Goal: Use online tool/utility: Utilize a website feature to perform a specific function

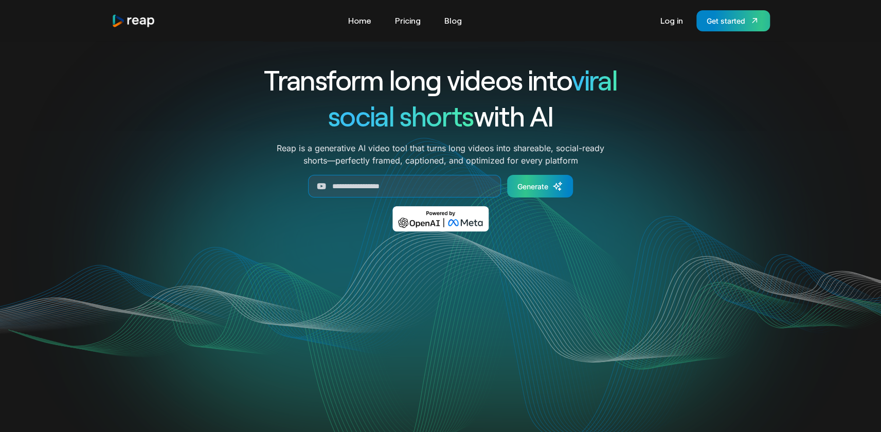
click at [529, 189] on div "Generate" at bounding box center [533, 186] width 31 height 11
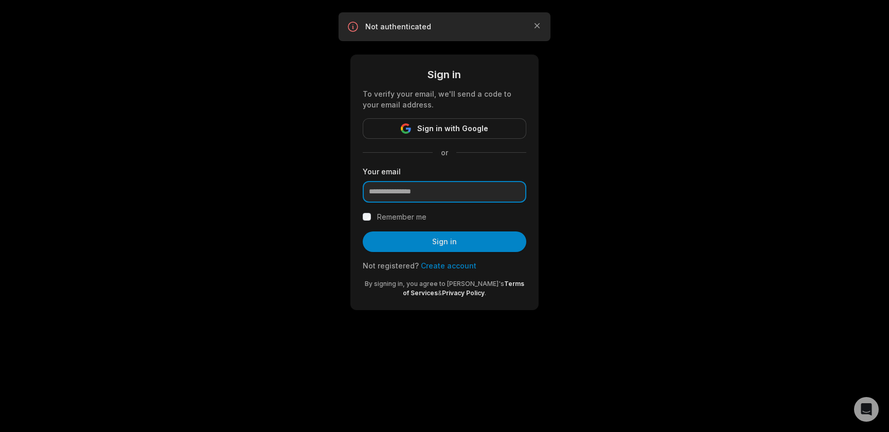
click at [398, 198] on input "email" at bounding box center [445, 192] width 164 height 22
type input "**********"
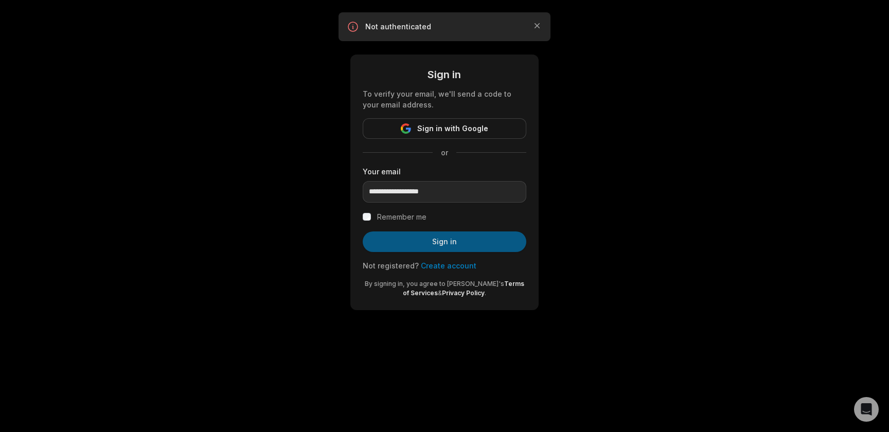
click at [410, 243] on button "Sign in" at bounding box center [445, 242] width 164 height 21
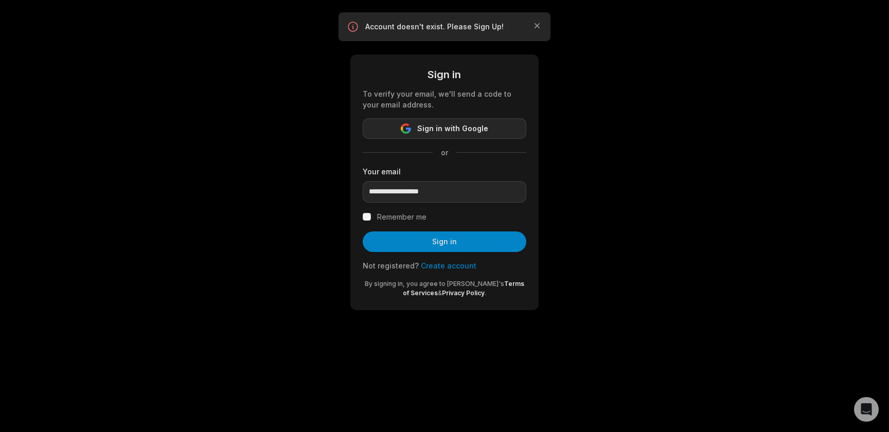
click at [439, 128] on span "Sign in with Google" at bounding box center [452, 128] width 71 height 12
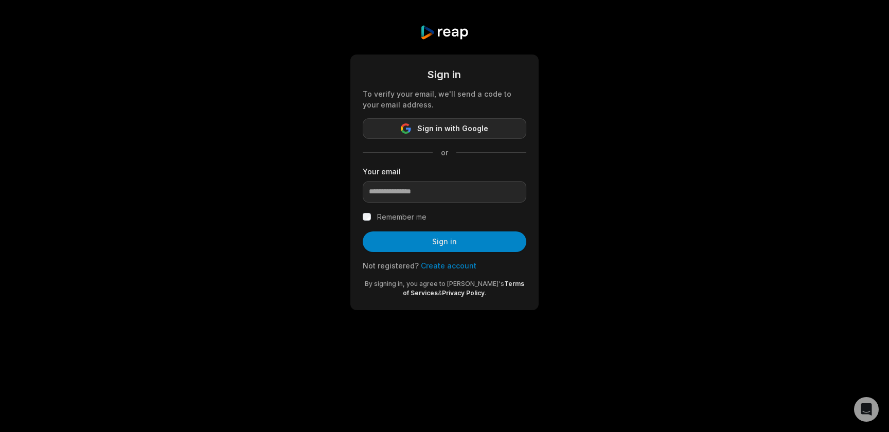
click at [456, 132] on span "Sign in with Google" at bounding box center [452, 128] width 71 height 12
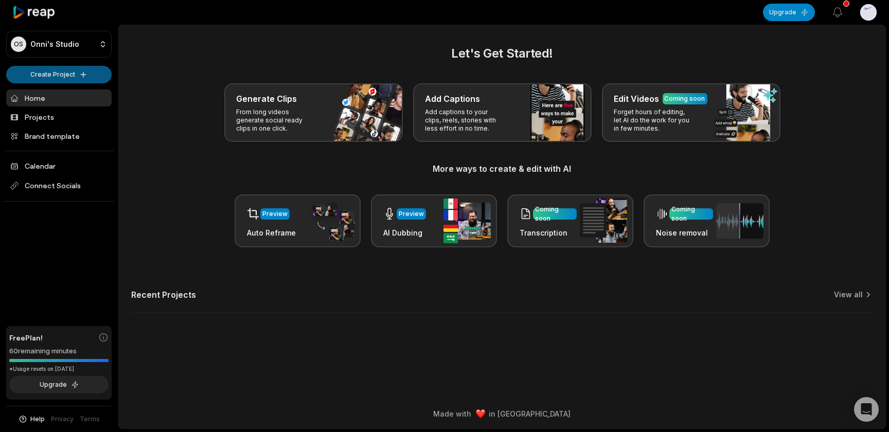
click at [49, 74] on html "OS Onni's Studio Create Project Home Projects Brand template Calendar Connect S…" at bounding box center [444, 216] width 889 height 432
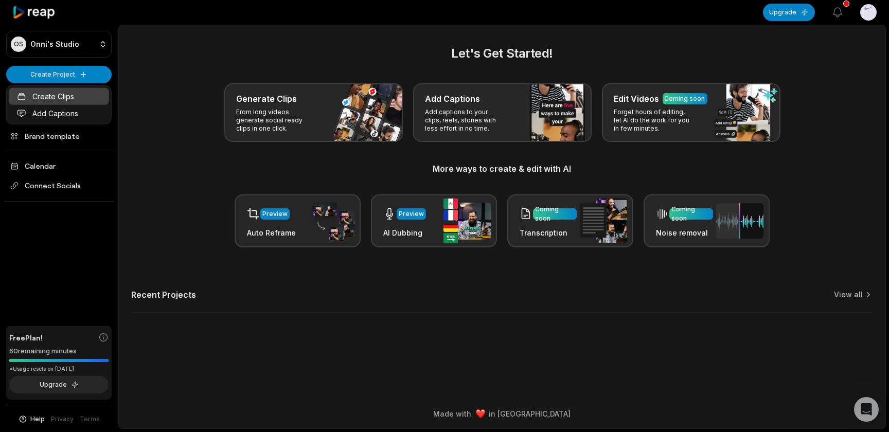
click at [59, 98] on link "Create Clips" at bounding box center [59, 96] width 100 height 17
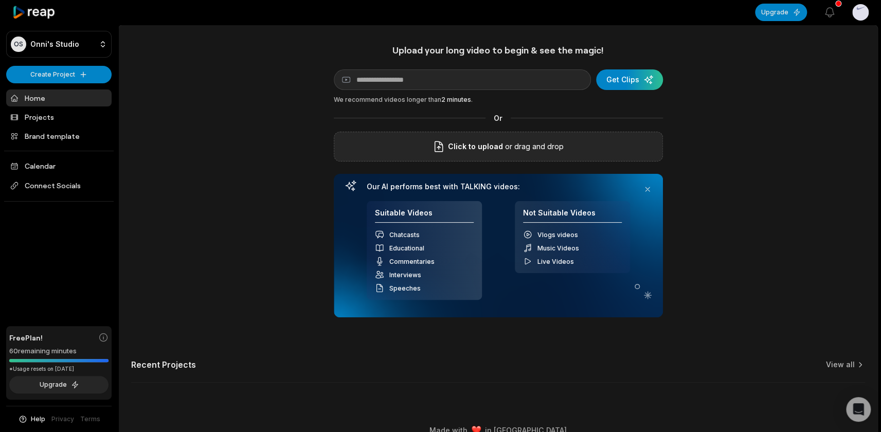
click at [405, 143] on div "Click to upload or drag and drop" at bounding box center [498, 147] width 329 height 30
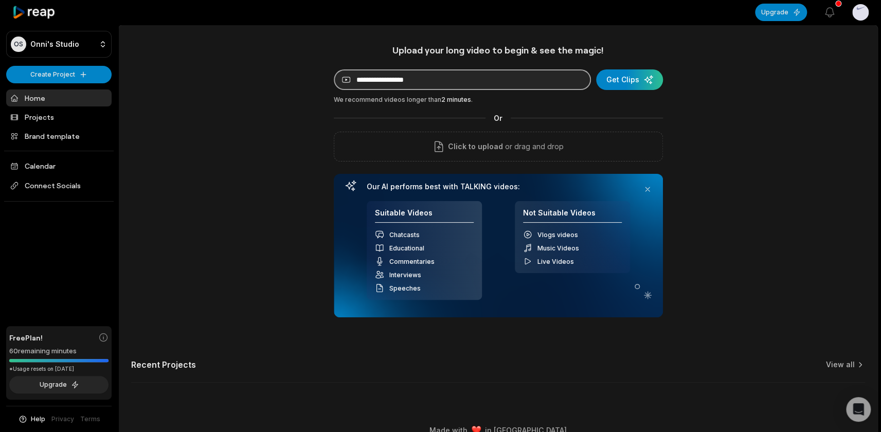
click at [431, 86] on input at bounding box center [462, 79] width 257 height 21
paste input "**********"
type input "**********"
click at [596, 69] on button "Get Clips" at bounding box center [629, 79] width 67 height 21
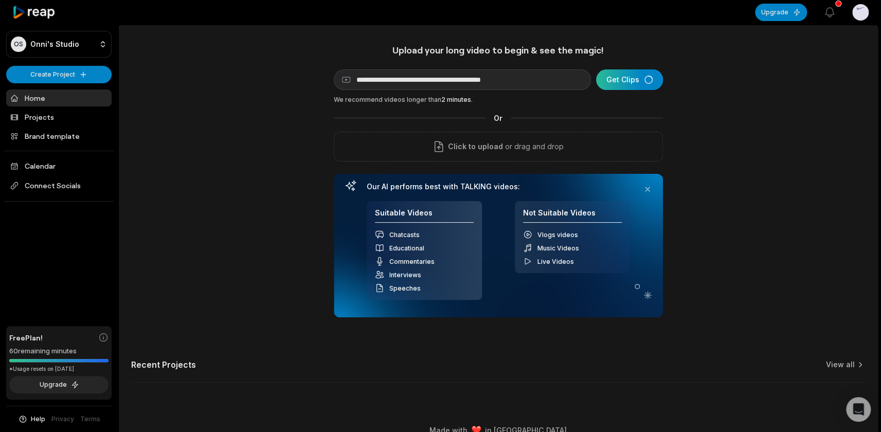
click at [628, 82] on div "submit" at bounding box center [629, 79] width 67 height 21
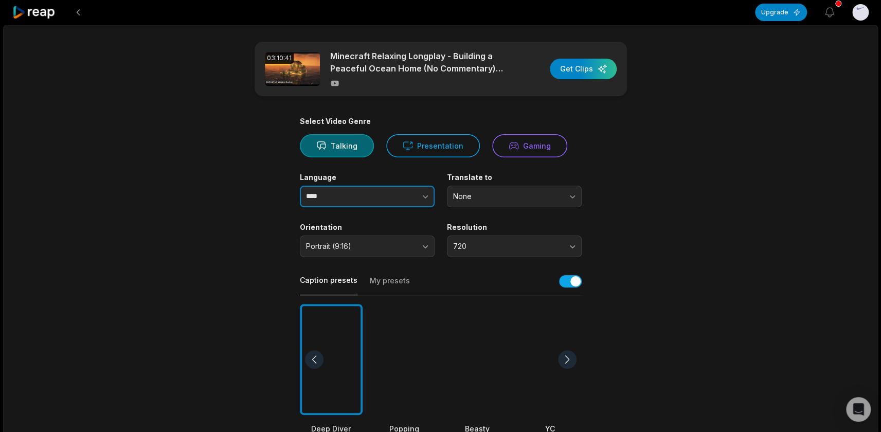
click at [376, 204] on button "button" at bounding box center [405, 197] width 59 height 22
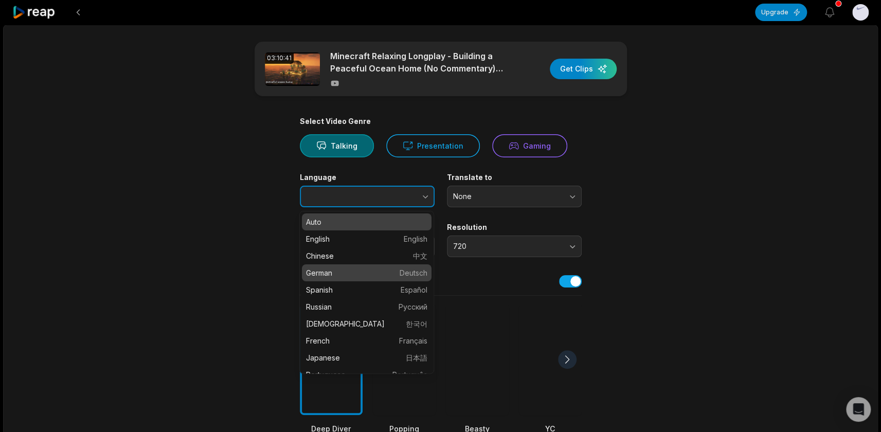
type input "******"
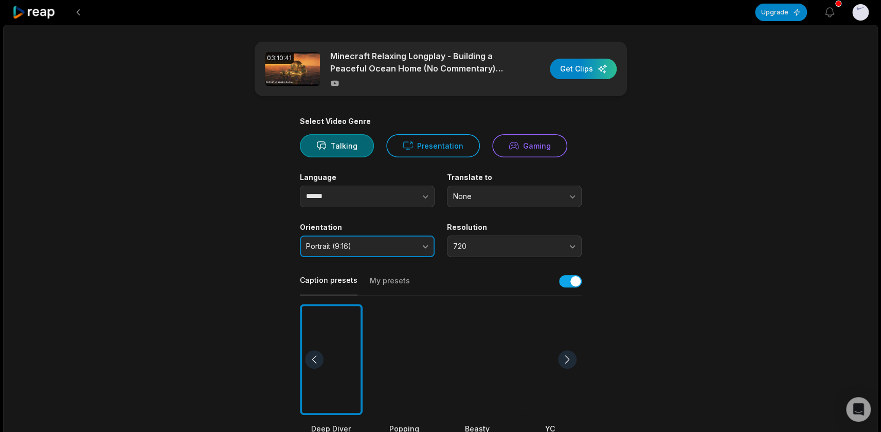
click at [367, 246] on span "Portrait (9:16)" at bounding box center [360, 246] width 108 height 9
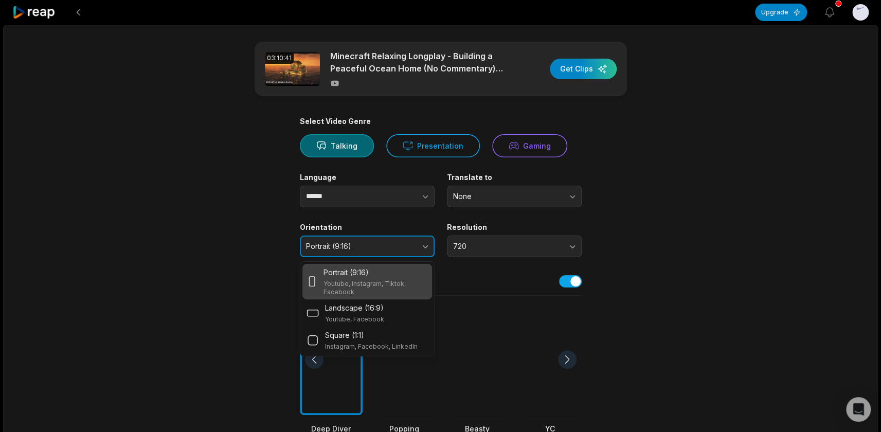
click at [365, 248] on span "Portrait (9:16)" at bounding box center [360, 246] width 108 height 9
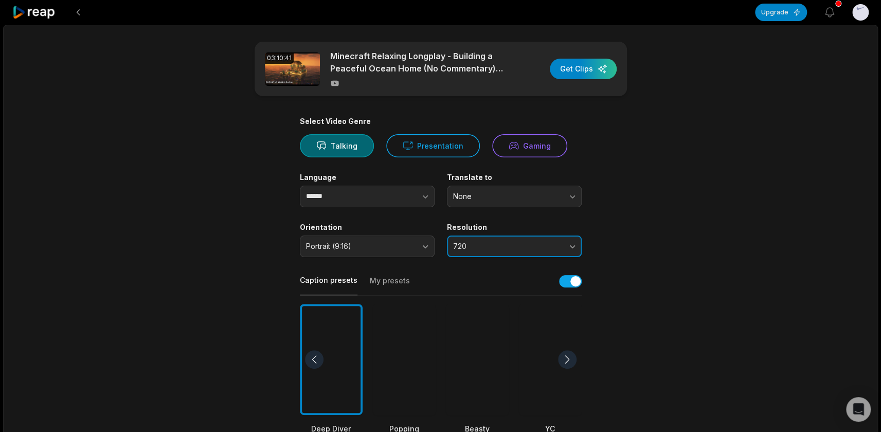
click at [475, 250] on span "720" at bounding box center [507, 246] width 108 height 9
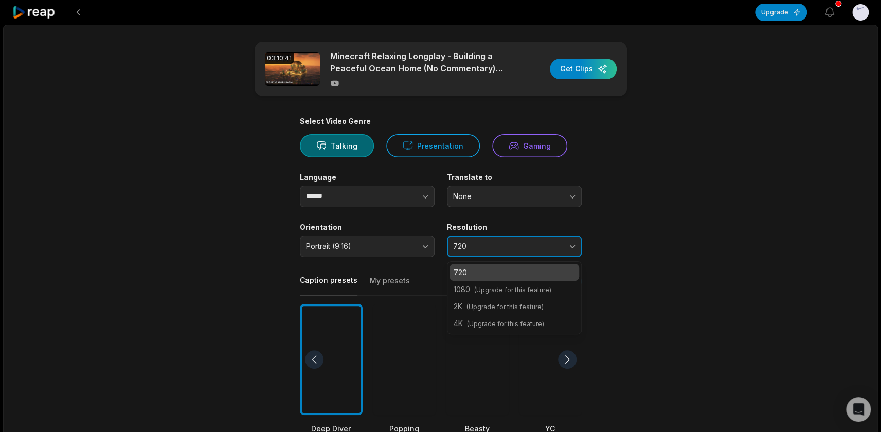
click at [475, 250] on span "720" at bounding box center [507, 246] width 108 height 9
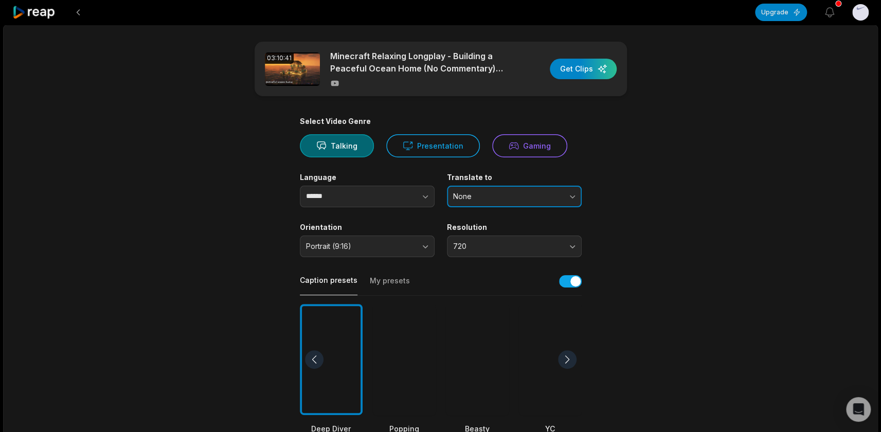
click at [488, 197] on span "None" at bounding box center [507, 196] width 108 height 9
click at [484, 200] on span "None" at bounding box center [507, 196] width 108 height 9
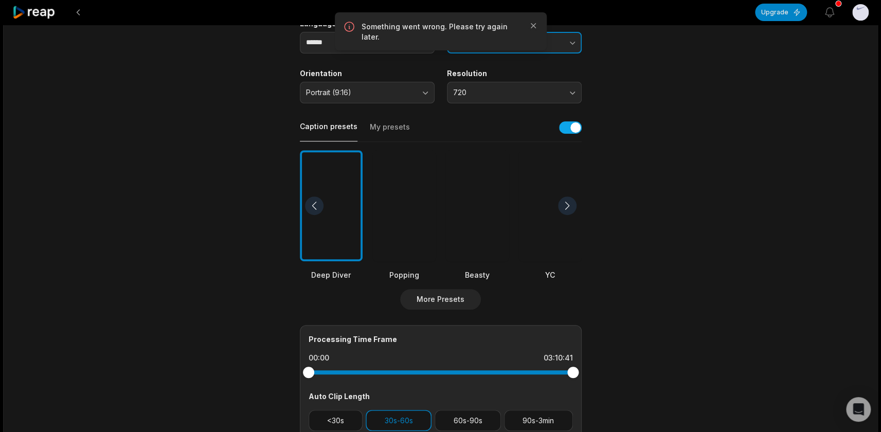
scroll to position [309, 0]
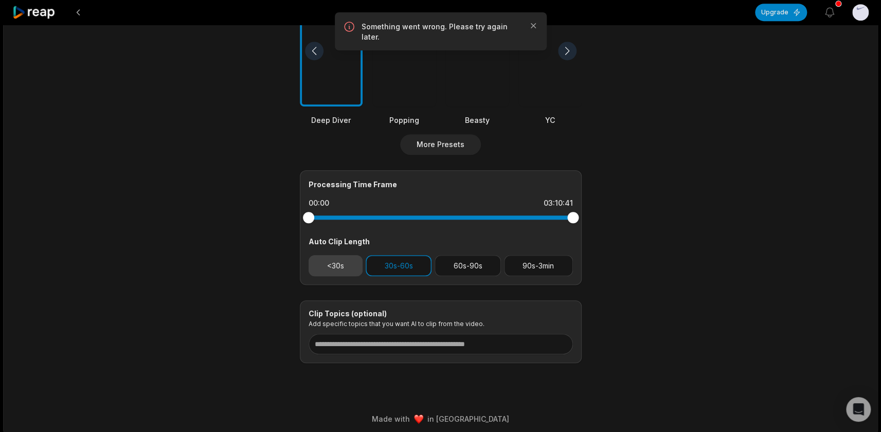
click at [356, 266] on button "<30s" at bounding box center [336, 265] width 55 height 21
click at [416, 272] on button "30s-60s" at bounding box center [399, 265] width 66 height 21
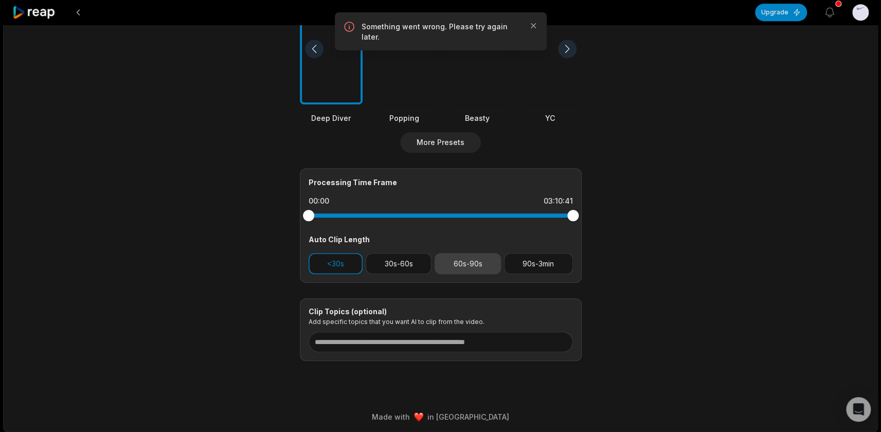
scroll to position [313, 0]
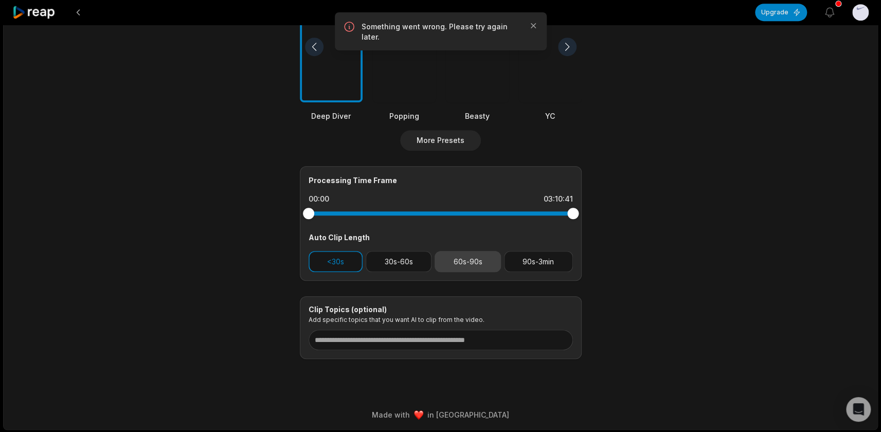
click at [462, 264] on button "60s-90s" at bounding box center [468, 261] width 66 height 21
click at [338, 261] on button "<30s" at bounding box center [336, 261] width 55 height 21
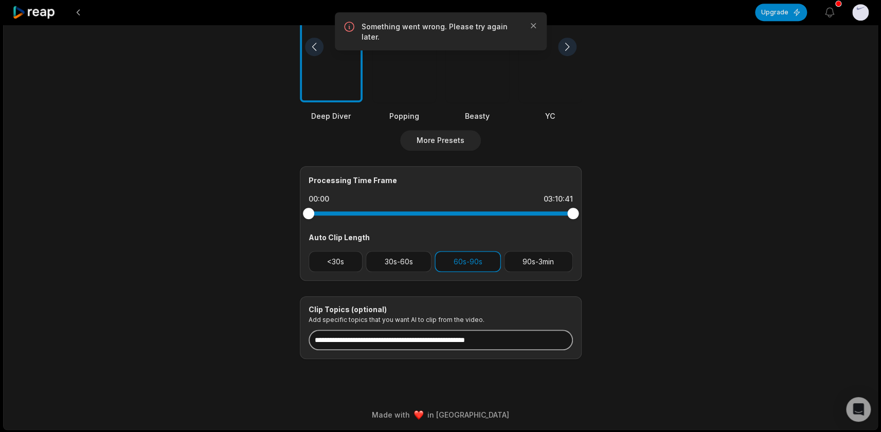
click at [405, 339] on input at bounding box center [441, 340] width 264 height 21
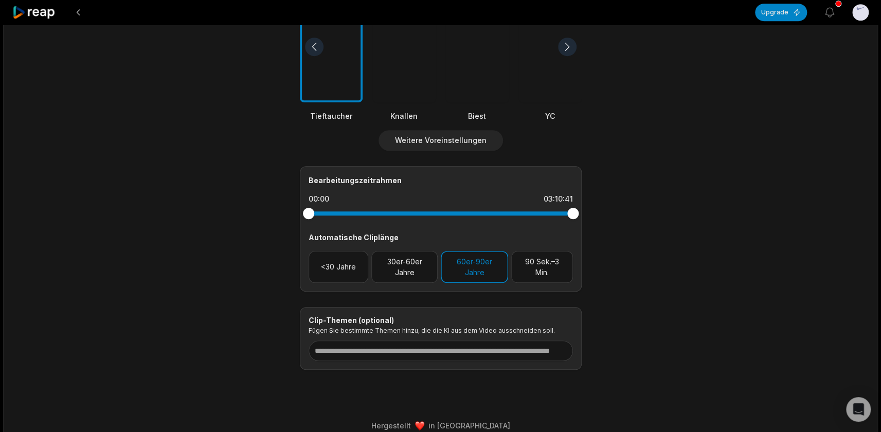
click at [726, 202] on div "03:10:41 Minecraft Relaxing Longplay - Bau eines friedlichen Meereshauses (kein…" at bounding box center [440, 76] width 875 height 729
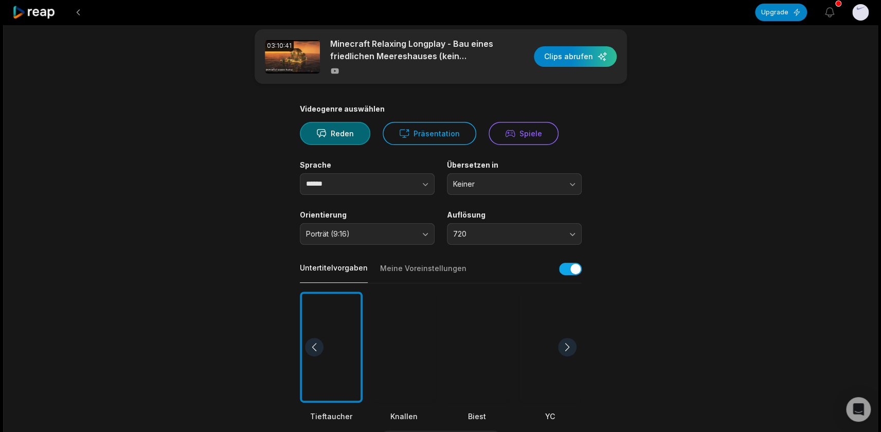
scroll to position [0, 0]
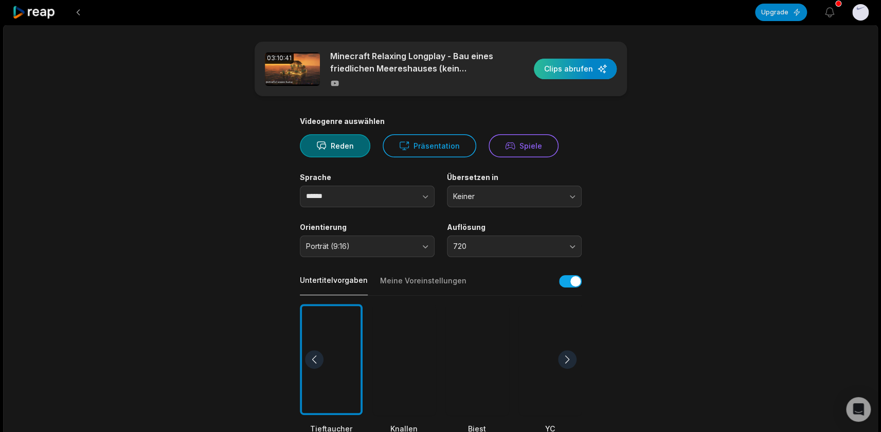
click at [573, 68] on div "button" at bounding box center [575, 69] width 83 height 21
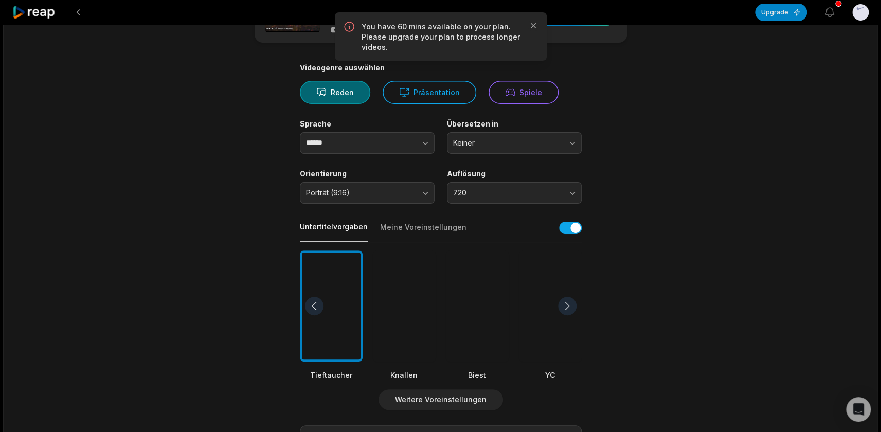
scroll to position [257, 0]
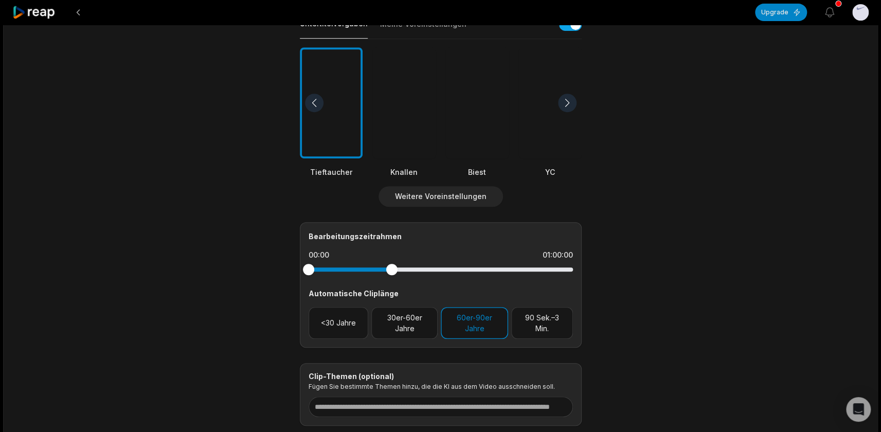
drag, startPoint x: 538, startPoint y: 268, endPoint x: 392, endPoint y: 269, distance: 146.7
click at [392, 269] on div at bounding box center [441, 270] width 264 height 4
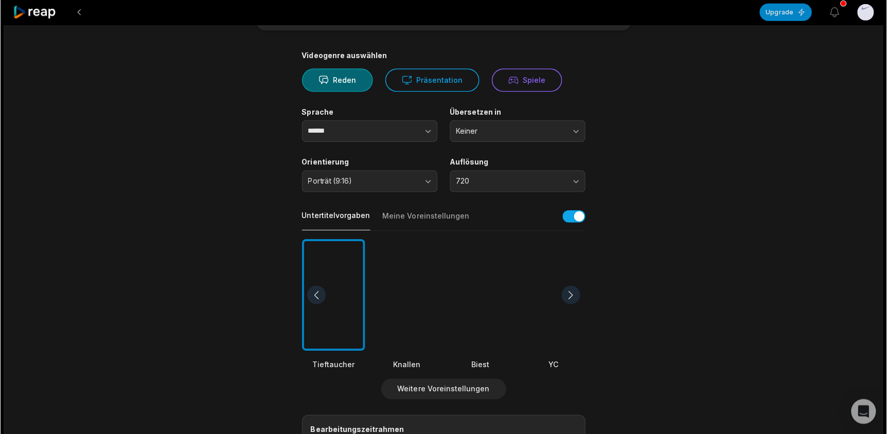
scroll to position [0, 0]
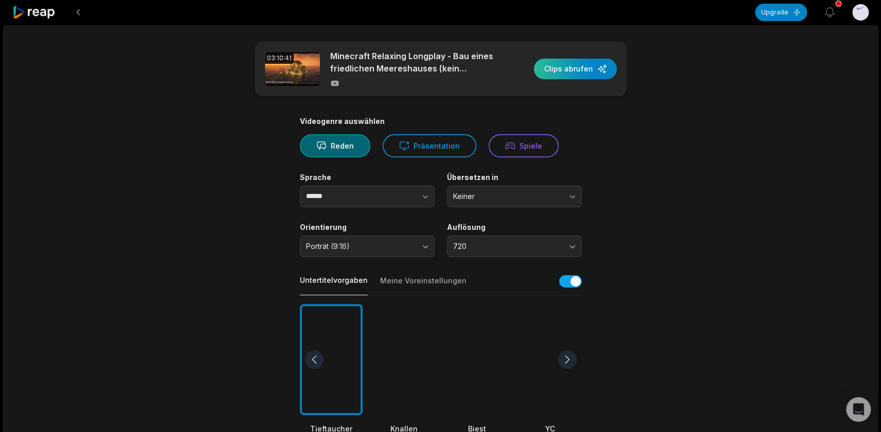
click at [563, 73] on div "button" at bounding box center [575, 69] width 83 height 21
click at [531, 144] on font "Spiele" at bounding box center [531, 146] width 23 height 9
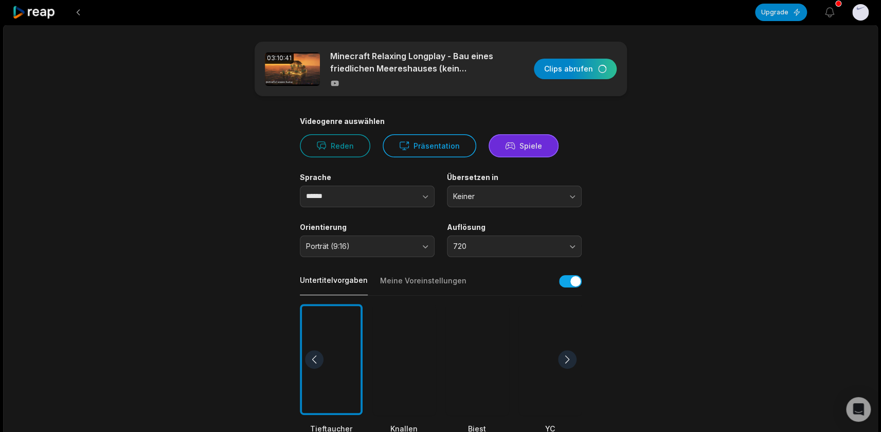
click at [522, 149] on font "Spiele" at bounding box center [531, 146] width 23 height 9
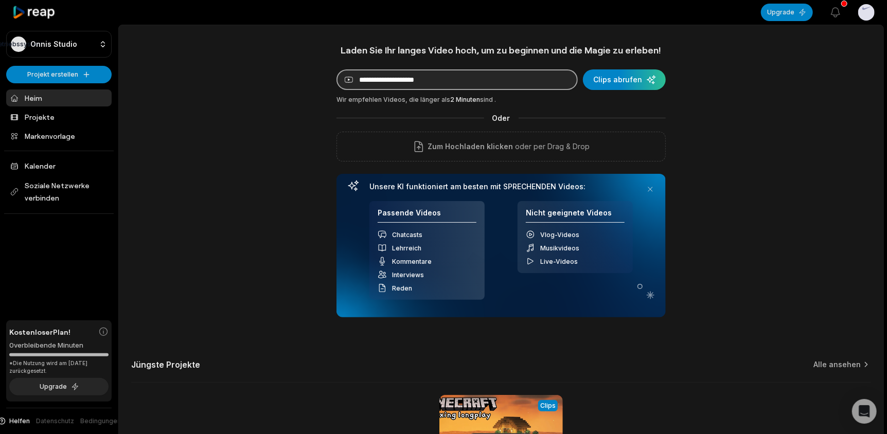
click at [431, 89] on input at bounding box center [457, 79] width 241 height 21
paste input "**********"
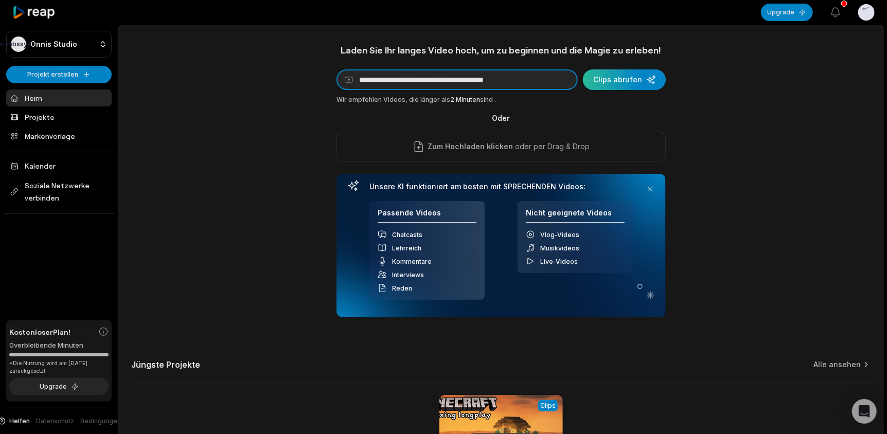
type input "**********"
click at [614, 81] on div "submit" at bounding box center [624, 79] width 83 height 21
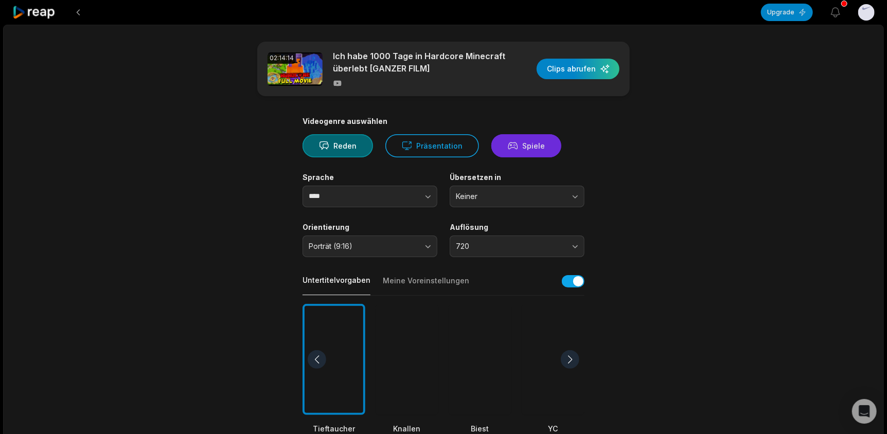
click at [501, 149] on button "Spiele" at bounding box center [526, 145] width 70 height 23
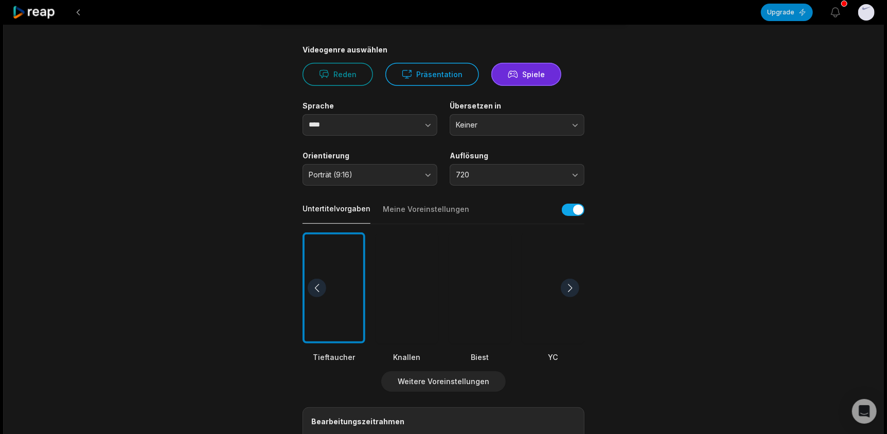
scroll to position [103, 0]
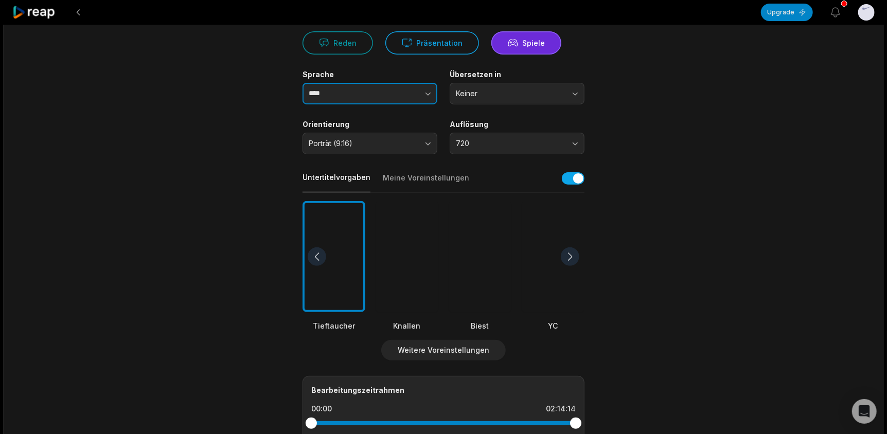
click at [363, 97] on input "****" at bounding box center [370, 94] width 135 height 22
click at [364, 94] on input "****" at bounding box center [370, 94] width 135 height 22
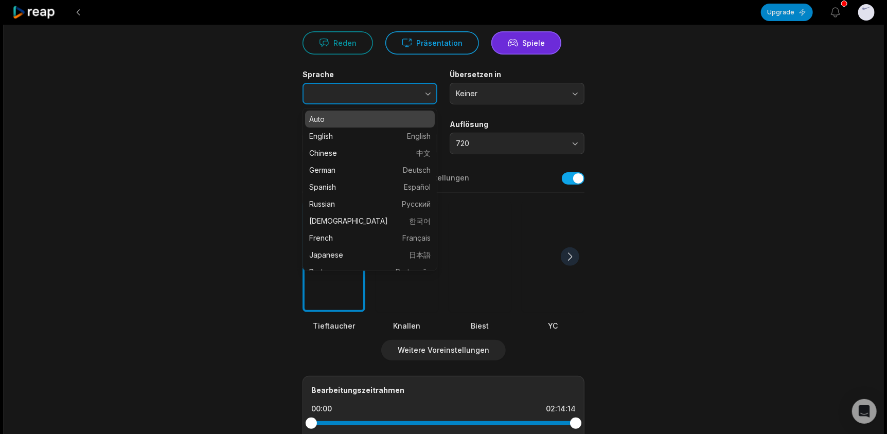
click at [430, 100] on button "button" at bounding box center [408, 94] width 59 height 22
type input "******"
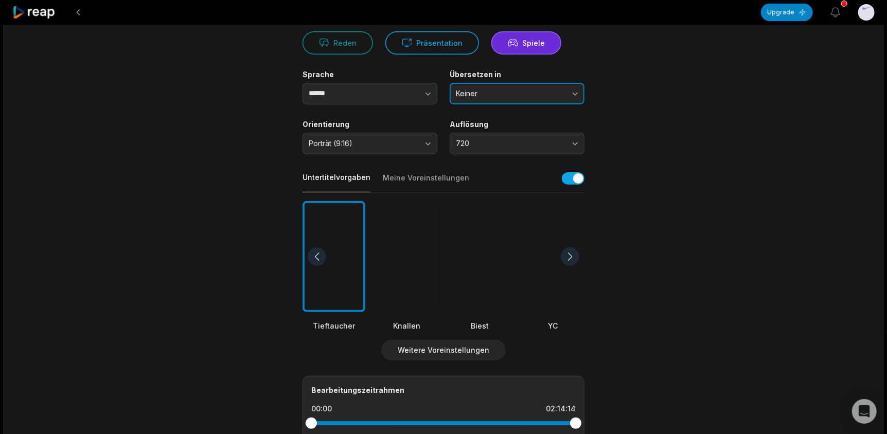
click at [482, 95] on span "Keiner" at bounding box center [510, 93] width 108 height 9
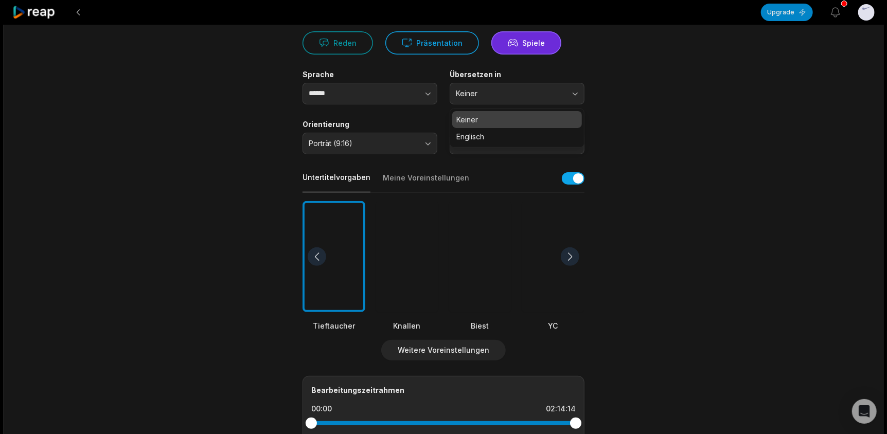
click at [480, 112] on div "Keiner" at bounding box center [517, 119] width 130 height 17
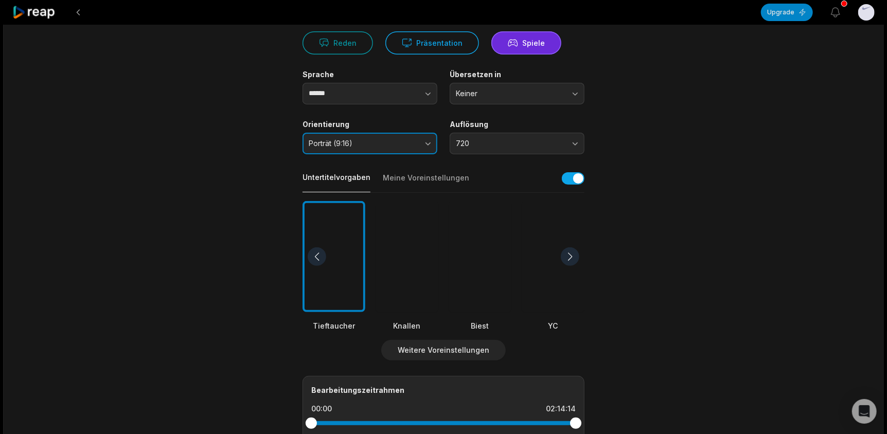
click at [347, 140] on font "Porträt (9:16)" at bounding box center [331, 143] width 44 height 9
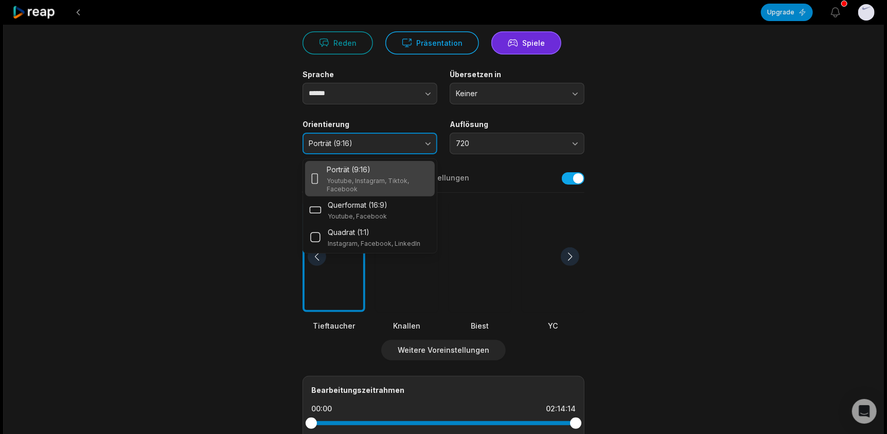
click at [346, 140] on font "Porträt (9:16)" at bounding box center [331, 143] width 44 height 9
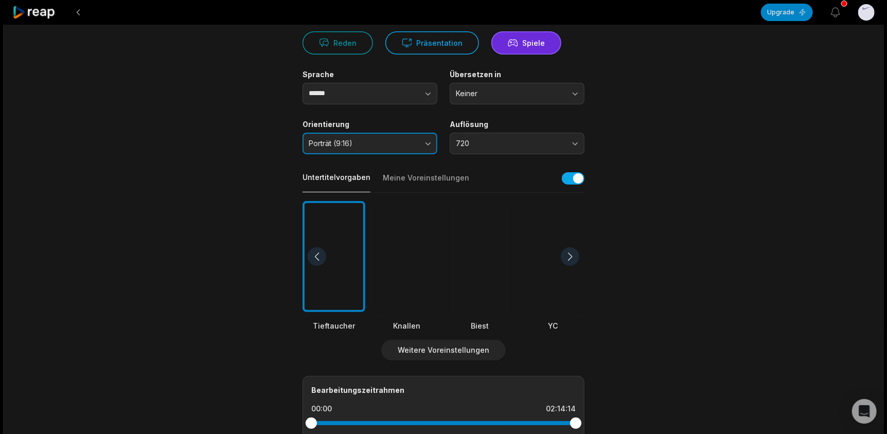
click at [346, 140] on font "Porträt (9:16)" at bounding box center [331, 143] width 44 height 9
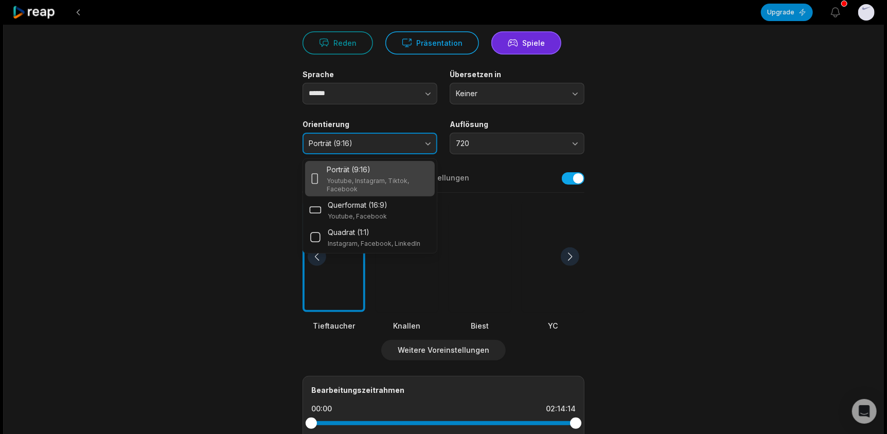
click at [346, 140] on font "Porträt (9:16)" at bounding box center [331, 143] width 44 height 9
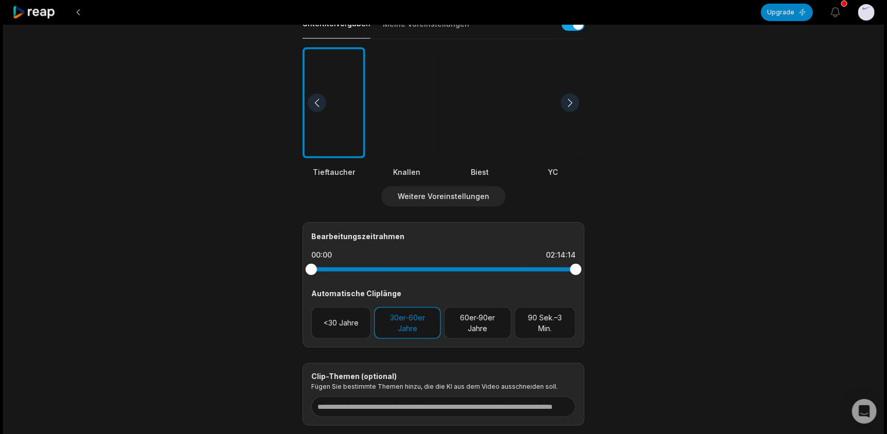
scroll to position [257, 0]
click at [572, 107] on div at bounding box center [570, 103] width 19 height 19
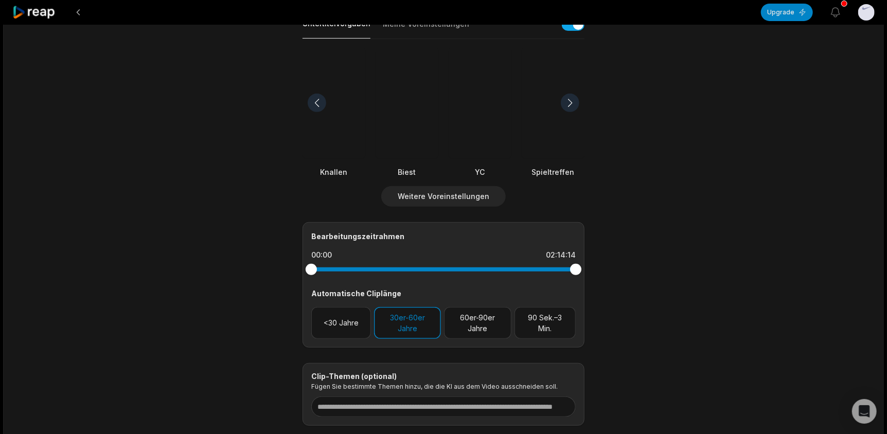
click at [571, 107] on div at bounding box center [570, 103] width 19 height 19
click at [568, 98] on div at bounding box center [570, 103] width 19 height 19
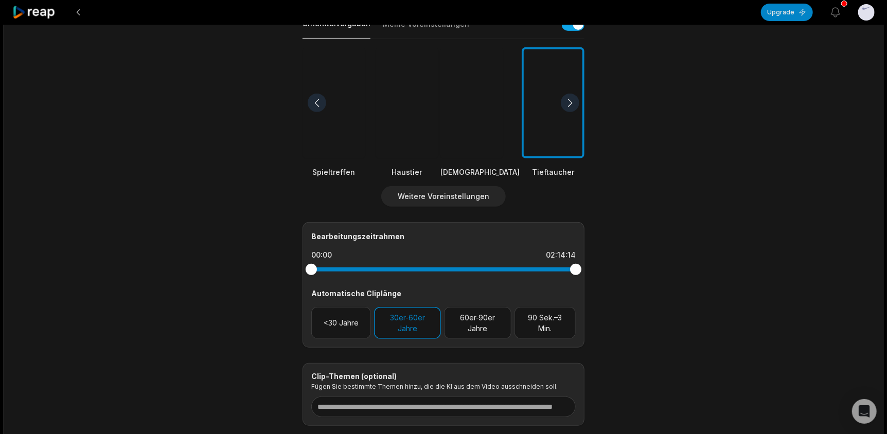
click at [568, 98] on div at bounding box center [570, 103] width 19 height 19
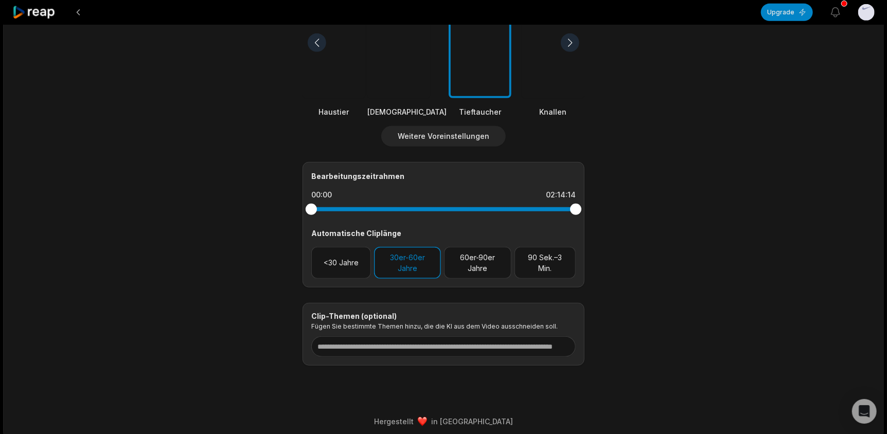
scroll to position [322, 0]
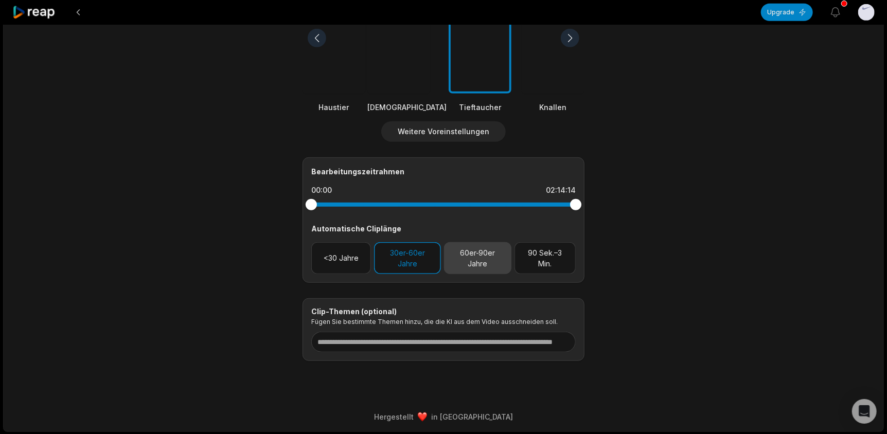
click at [458, 258] on button "60er-90er Jahre" at bounding box center [477, 258] width 67 height 32
click at [399, 259] on font "30er-60er Jahre" at bounding box center [407, 259] width 35 height 20
click at [419, 263] on button "30er-60er Jahre" at bounding box center [407, 258] width 67 height 32
click at [457, 261] on button "60er-90er Jahre" at bounding box center [477, 258] width 67 height 32
click at [347, 261] on font "<30 Jahre" at bounding box center [341, 258] width 35 height 9
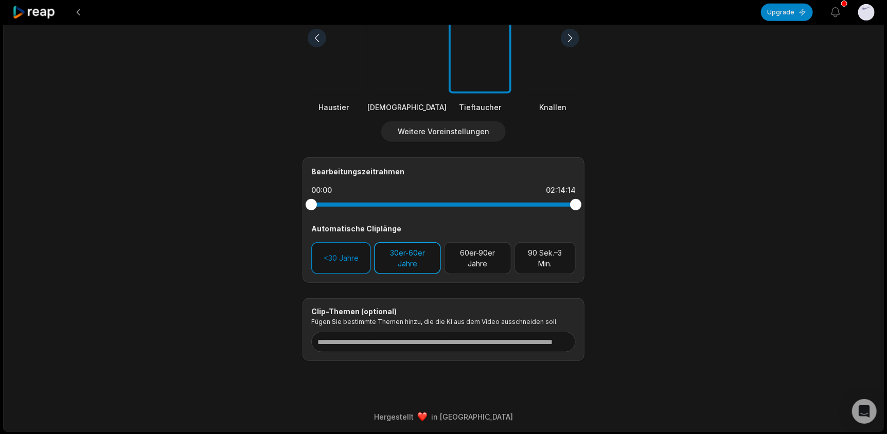
click at [401, 261] on font "30er-60er Jahre" at bounding box center [407, 259] width 35 height 20
click at [386, 261] on button "30er-60er Jahre" at bounding box center [407, 258] width 67 height 32
click at [339, 258] on font "<30 Jahre" at bounding box center [341, 258] width 35 height 9
click at [400, 261] on font "30er-60er Jahre" at bounding box center [407, 259] width 35 height 20
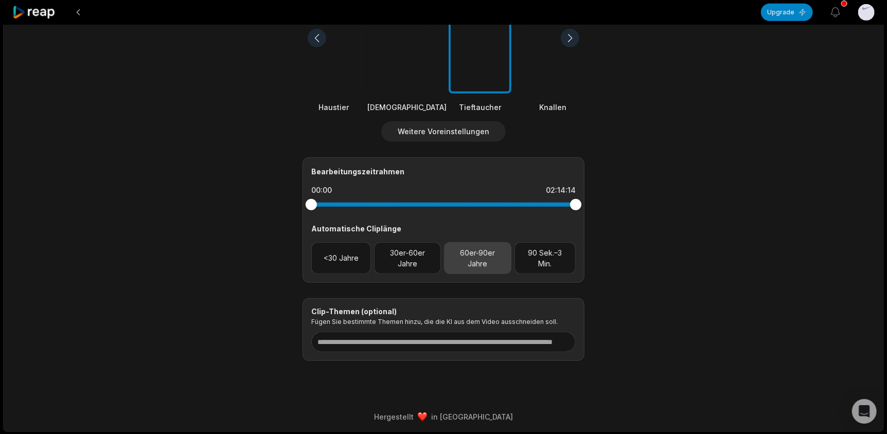
click at [449, 258] on button "60er-90er Jahre" at bounding box center [477, 258] width 67 height 32
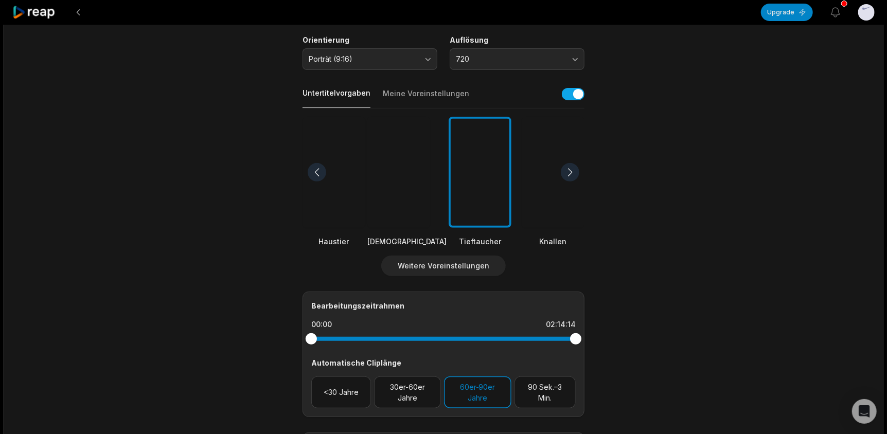
scroll to position [219, 0]
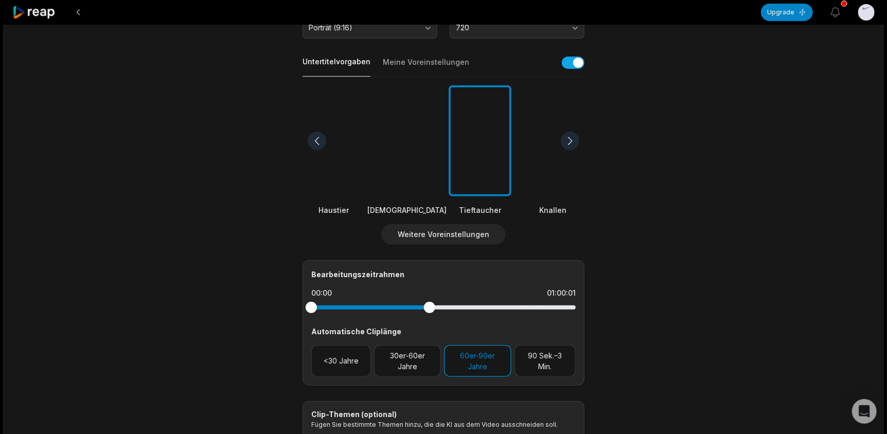
drag, startPoint x: 570, startPoint y: 301, endPoint x: 430, endPoint y: 303, distance: 140.0
click at [430, 303] on div at bounding box center [443, 307] width 264 height 19
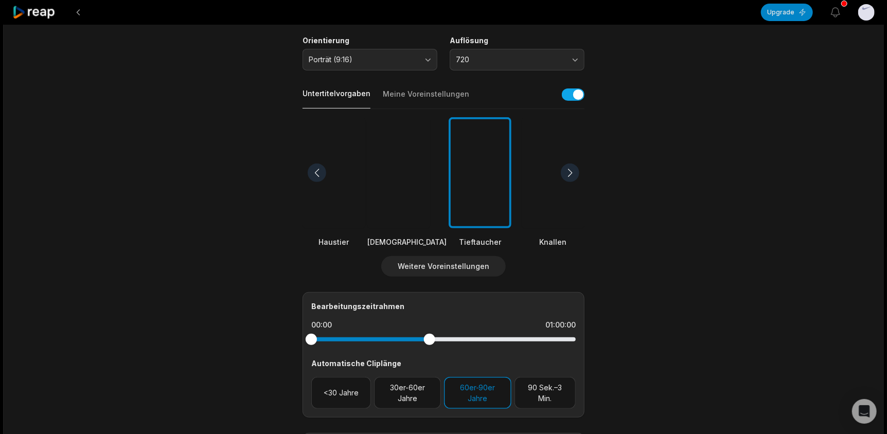
scroll to position [0, 0]
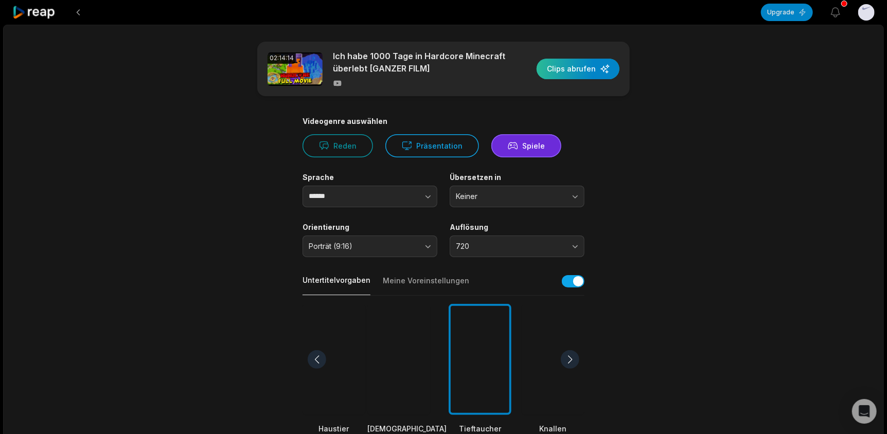
click at [565, 71] on div "button" at bounding box center [578, 69] width 83 height 21
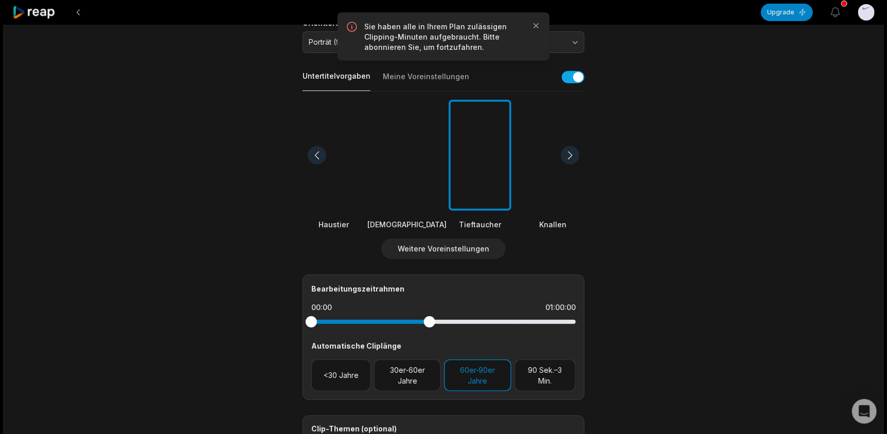
scroll to position [206, 0]
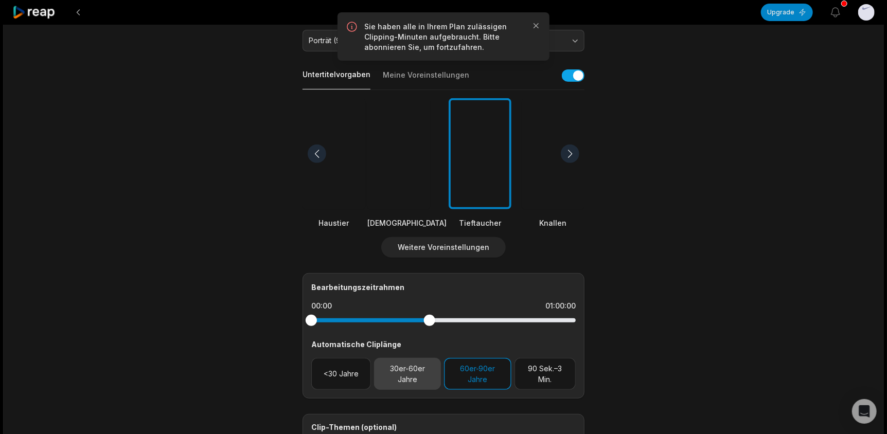
click at [391, 362] on button "30er-60er Jahre" at bounding box center [407, 374] width 67 height 32
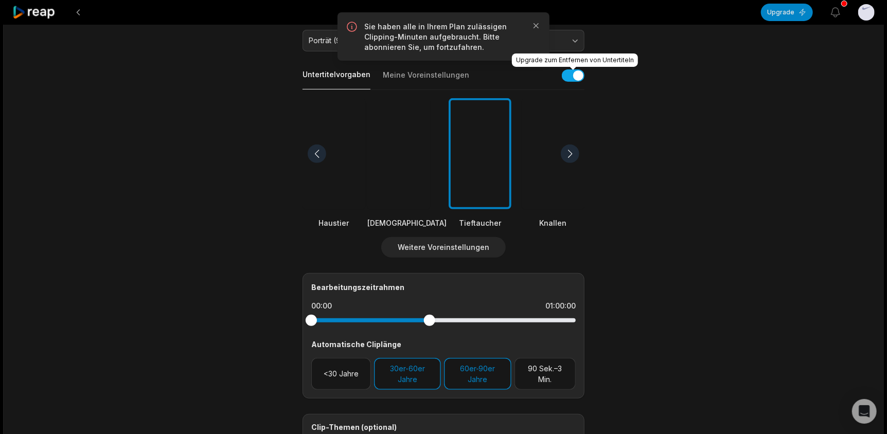
scroll to position [0, 0]
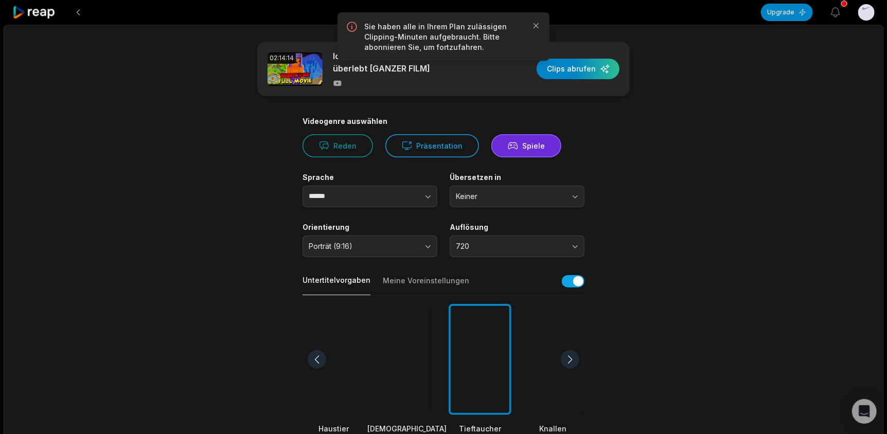
click at [593, 56] on div "02:14:14 Ich habe 1000 Tage in Hardcore Minecraft überlebt [GANZER FILM] Clips …" at bounding box center [443, 69] width 373 height 55
click at [586, 68] on div "button" at bounding box center [578, 69] width 83 height 21
click at [584, 67] on div "button" at bounding box center [578, 69] width 83 height 21
click at [581, 67] on div "button" at bounding box center [578, 69] width 83 height 21
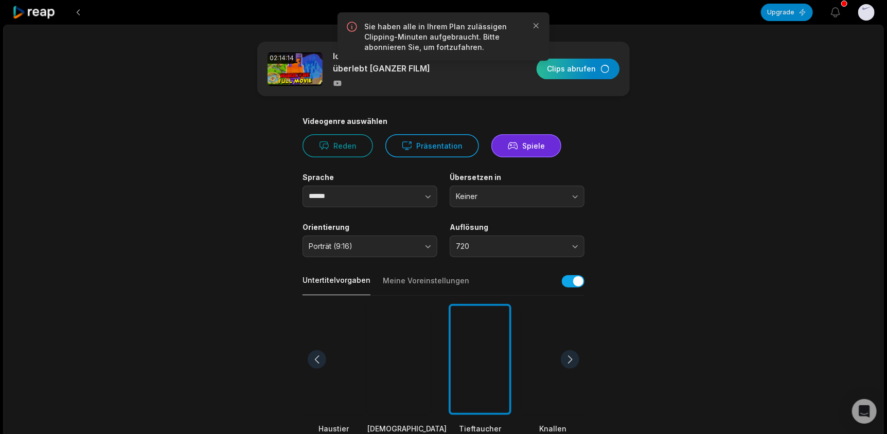
click at [581, 67] on div "button" at bounding box center [578, 69] width 83 height 21
click at [581, 68] on div "button" at bounding box center [578, 69] width 83 height 21
click at [580, 70] on div "button" at bounding box center [578, 69] width 83 height 21
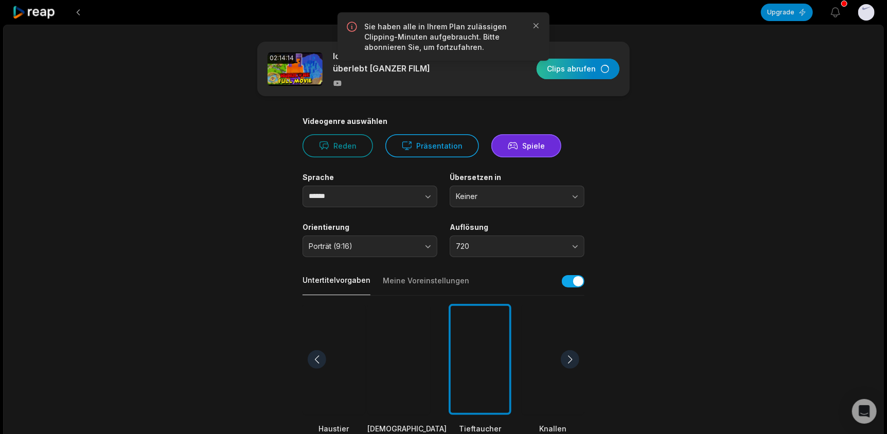
click at [579, 70] on div "button" at bounding box center [578, 69] width 83 height 21
